Goal: Information Seeking & Learning: Learn about a topic

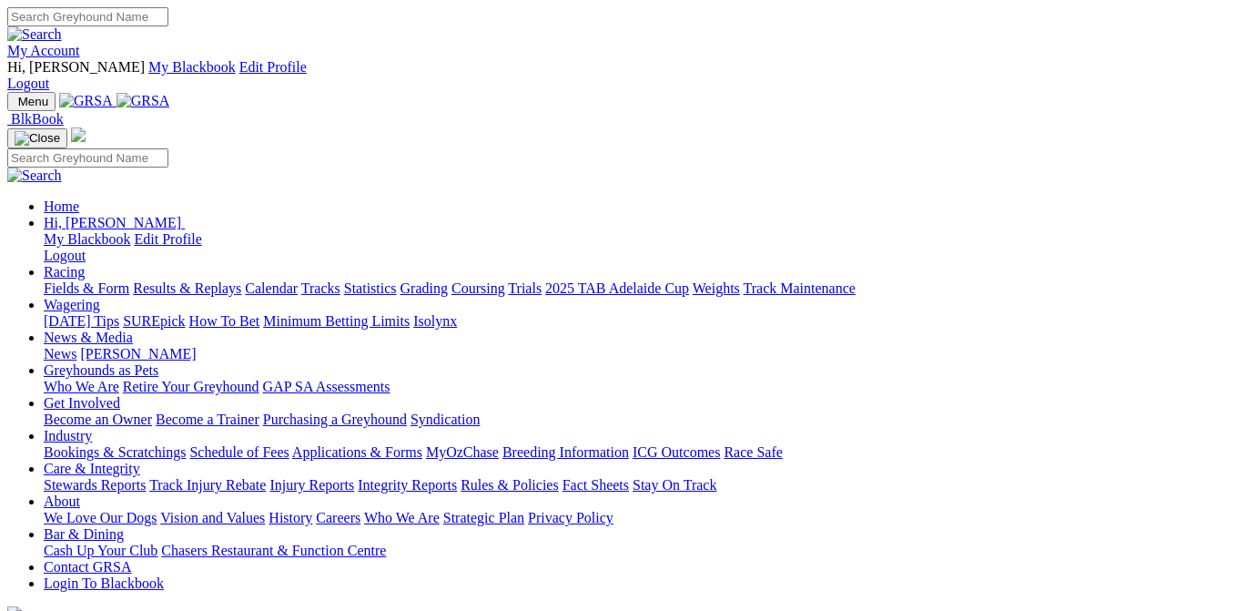
click at [68, 280] on link "Fields & Form" at bounding box center [87, 287] width 86 height 15
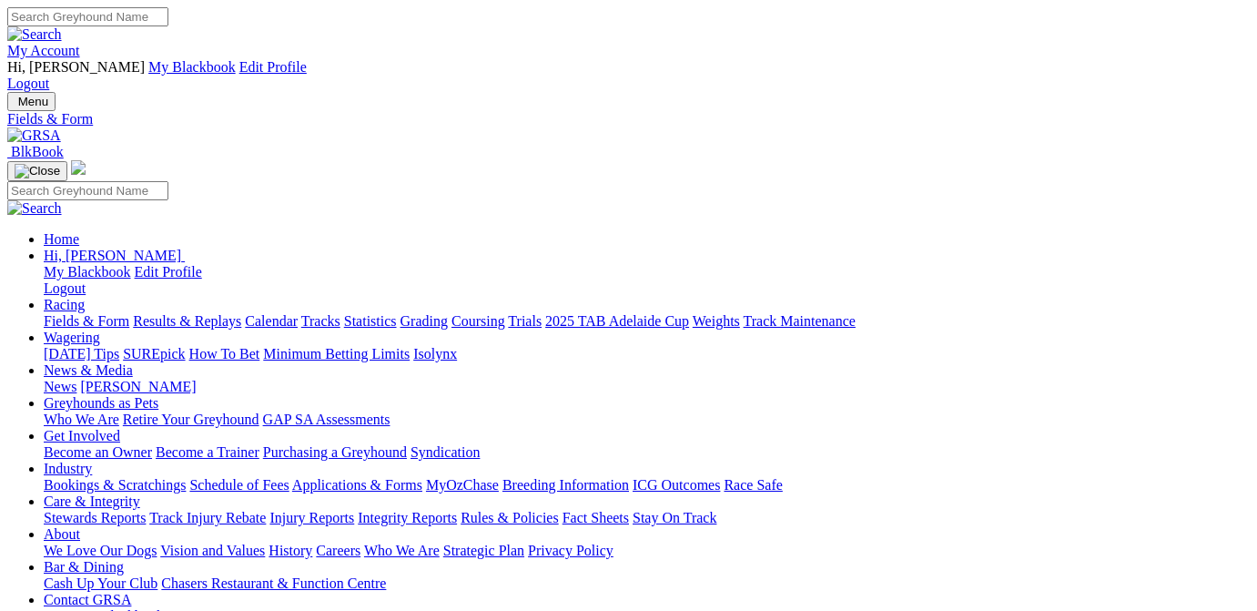
click at [102, 313] on link "Fields & Form" at bounding box center [87, 320] width 86 height 15
click at [85, 297] on link "Racing" at bounding box center [64, 304] width 41 height 15
click at [448, 313] on link "Grading" at bounding box center [423, 320] width 47 height 15
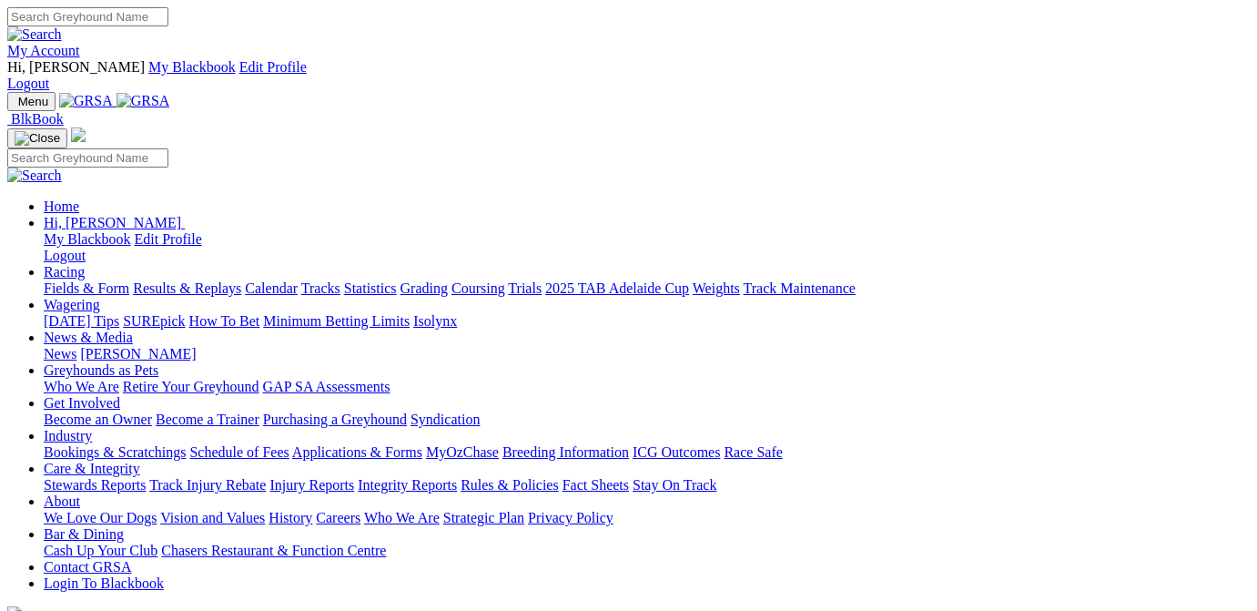
click at [448, 280] on link "Grading" at bounding box center [423, 287] width 47 height 15
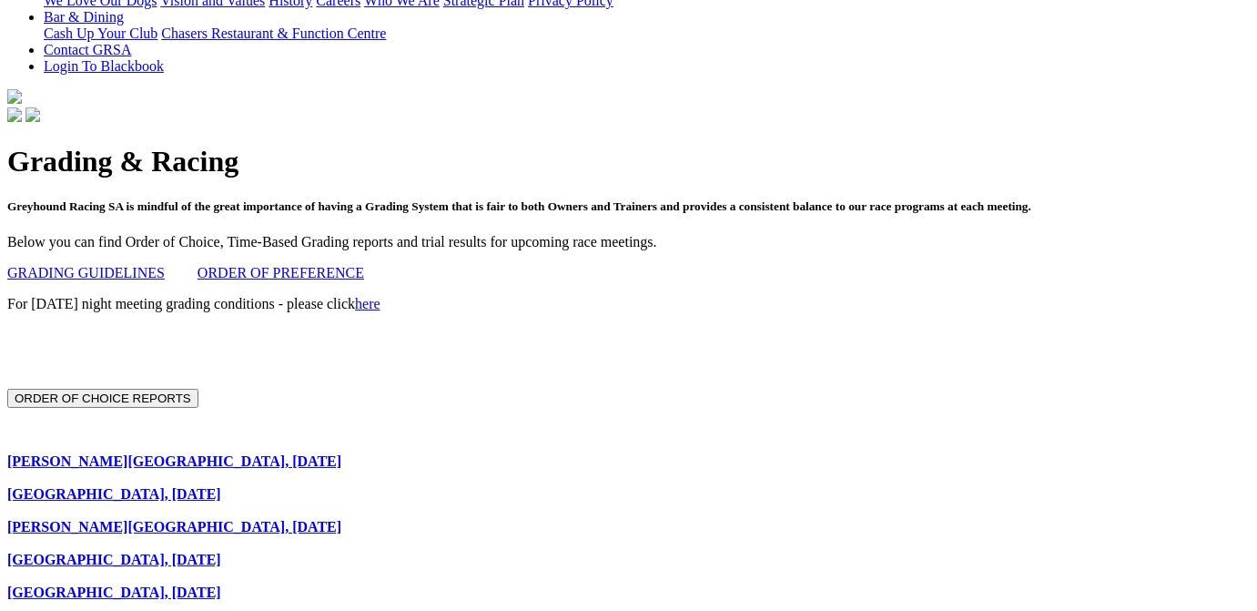
scroll to position [641, 0]
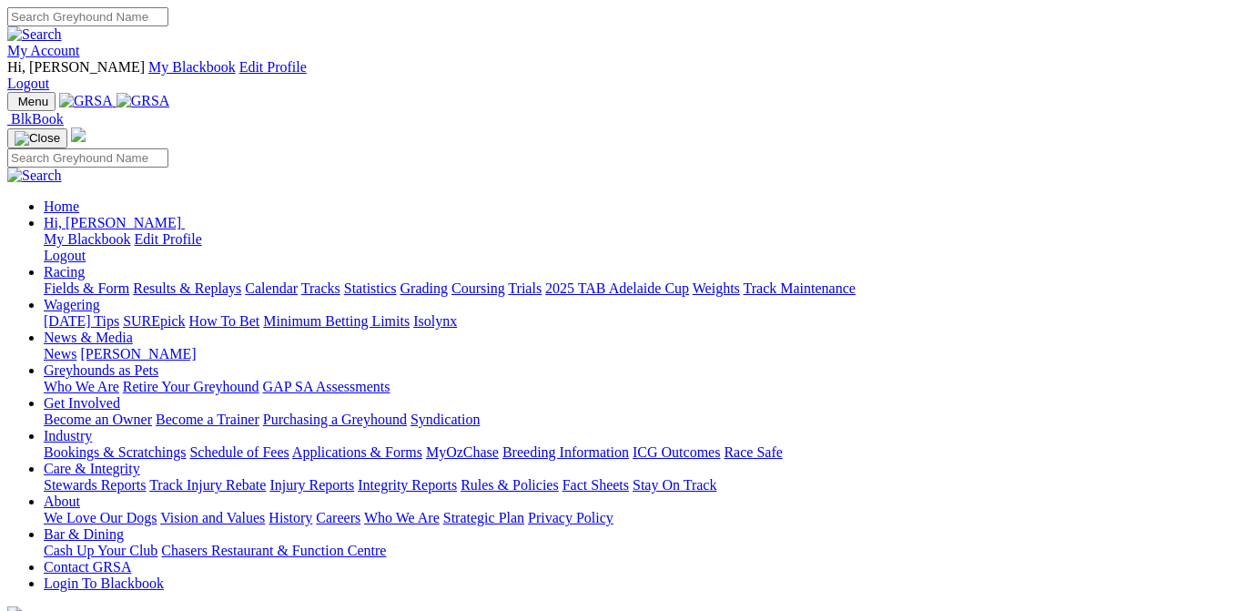
click at [448, 280] on link "Grading" at bounding box center [423, 287] width 47 height 15
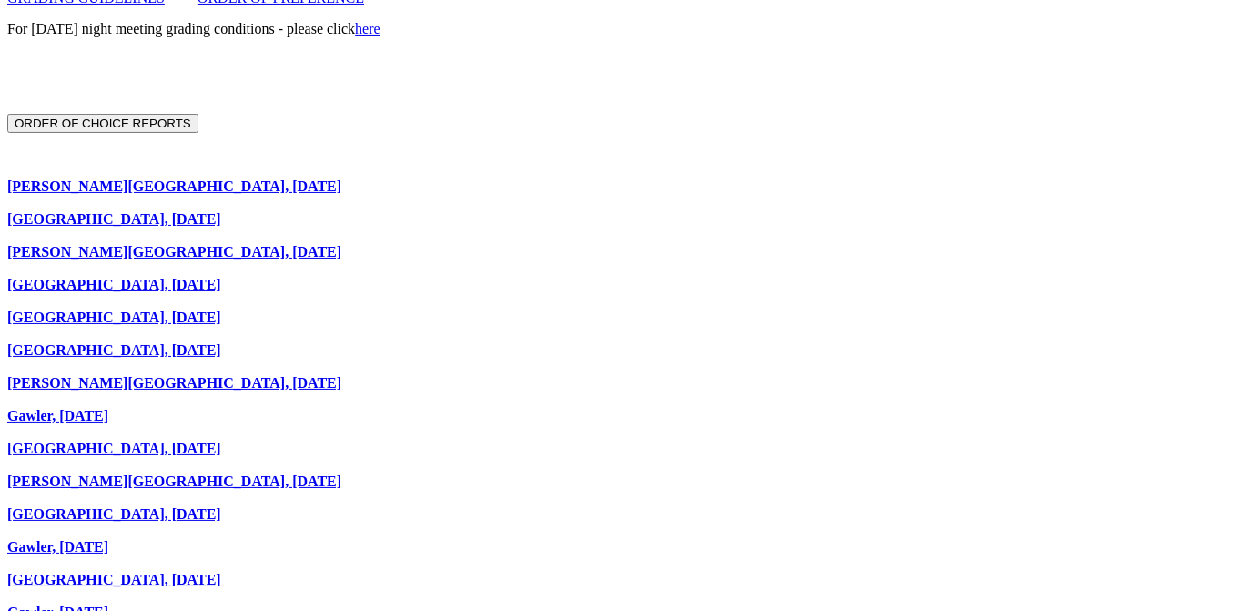
scroll to position [641, 0]
